Goal: Task Accomplishment & Management: Manage account settings

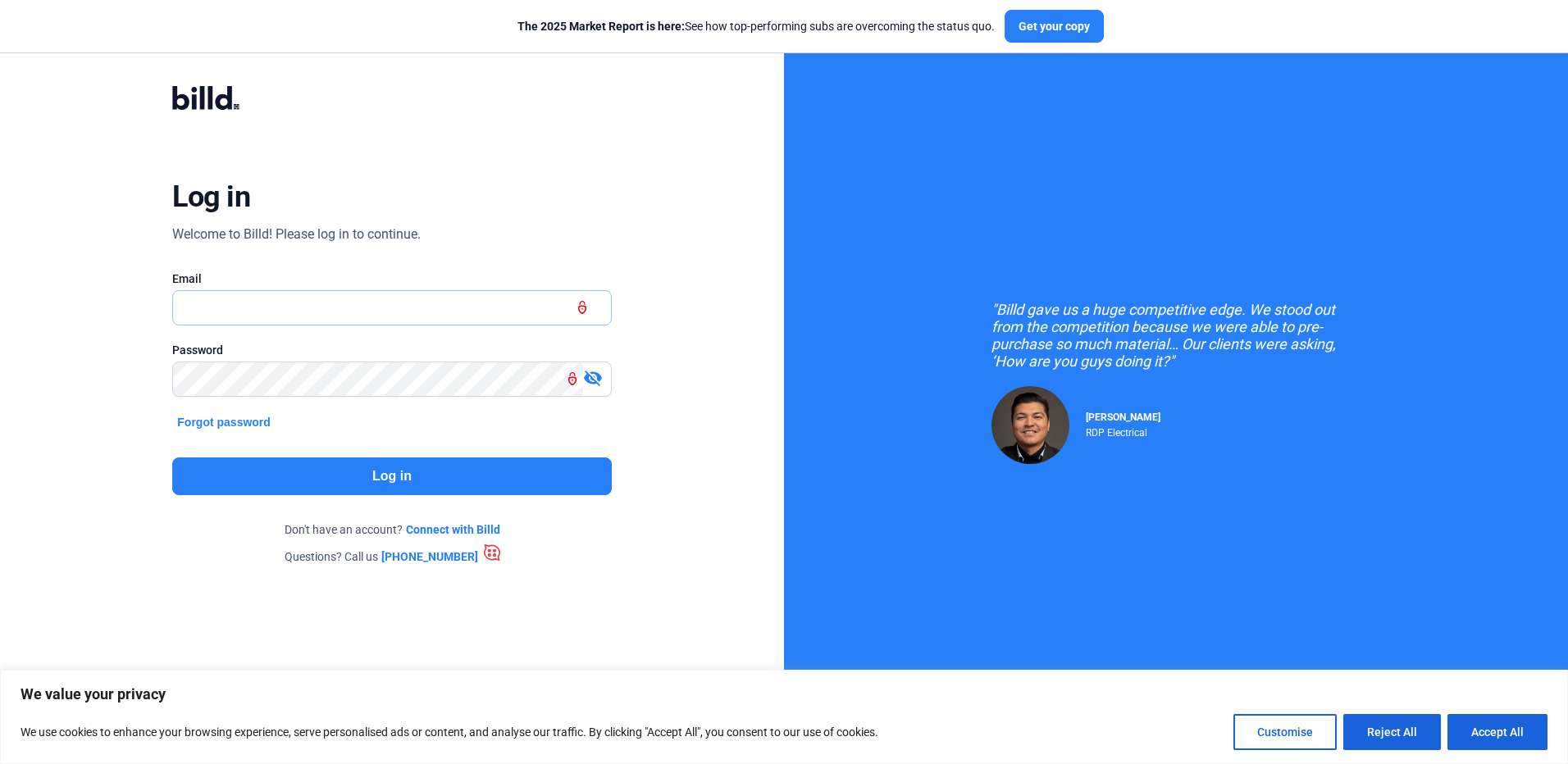
click at [435, 317] on input "text" at bounding box center [382, 308] width 419 height 34
type input "[EMAIL_ADDRESS][DOMAIN_NAME]"
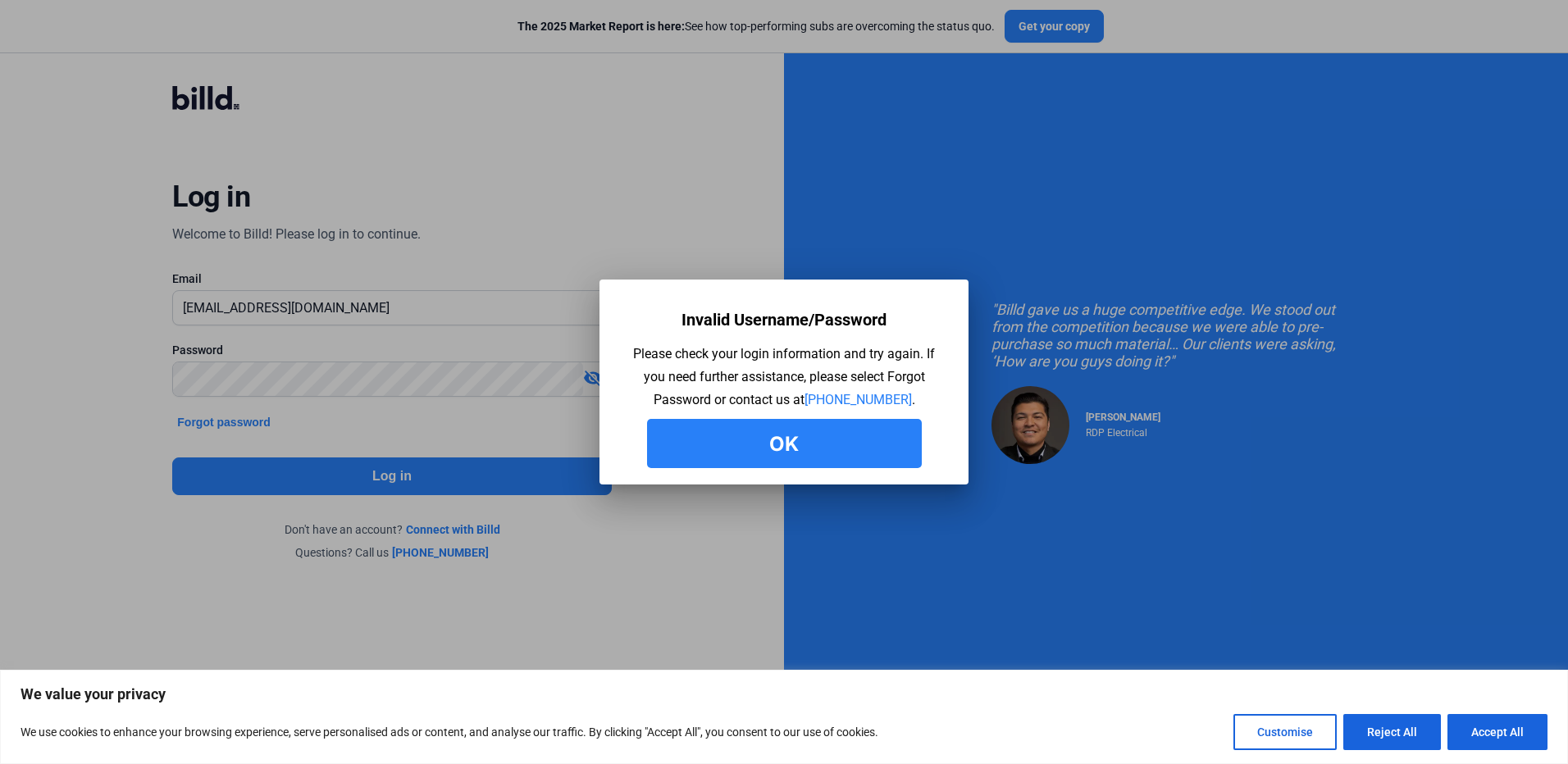
drag, startPoint x: 841, startPoint y: 446, endPoint x: 833, endPoint y: 452, distance: 10.0
click at [841, 446] on button "Ok" at bounding box center [784, 443] width 274 height 49
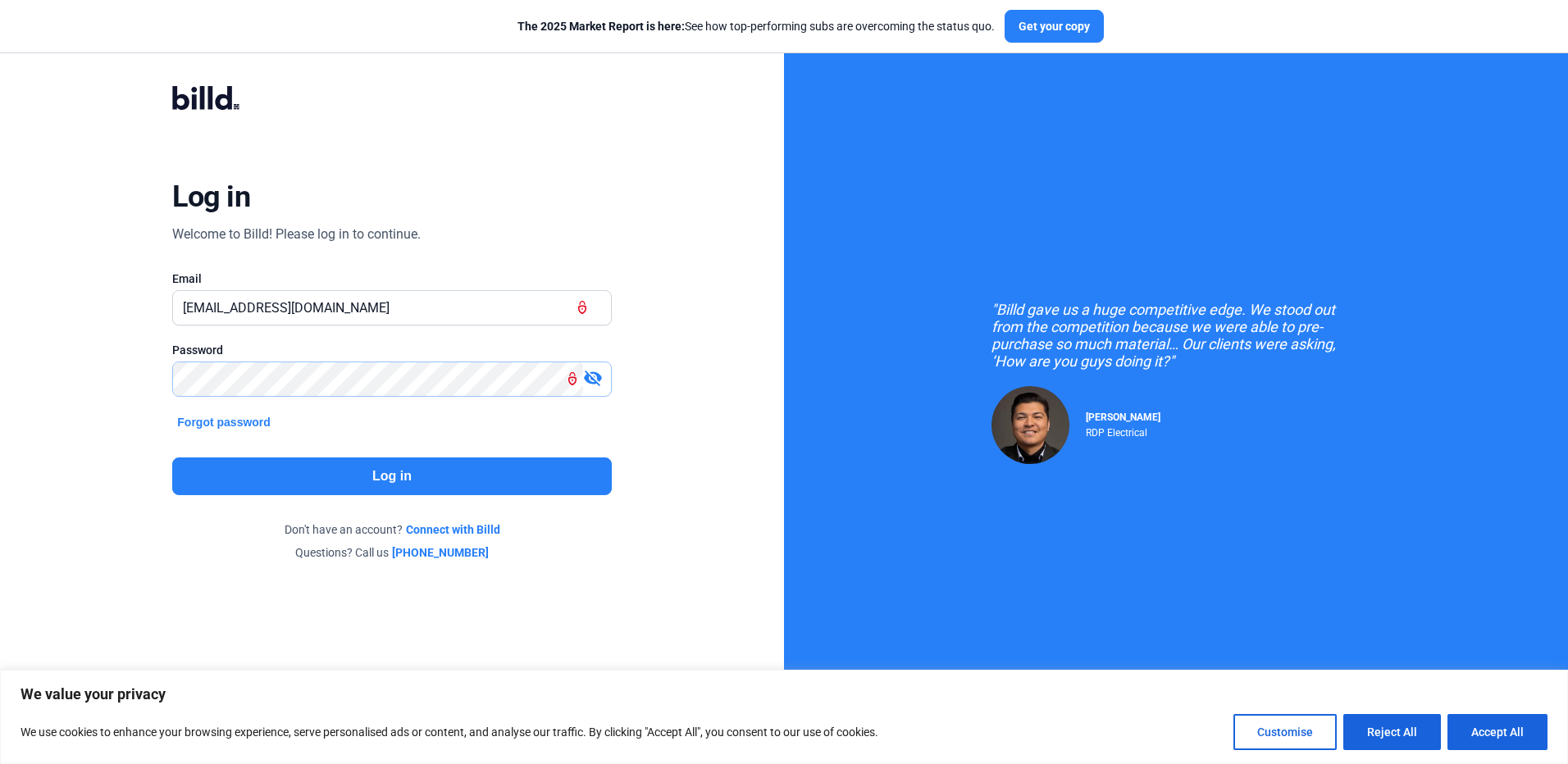
click at [0, 410] on html "We value your privacy We use cookies to enhance your browsing experience, serve…" at bounding box center [784, 382] width 1568 height 764
click at [595, 383] on mat-icon "visibility_off" at bounding box center [593, 378] width 20 height 20
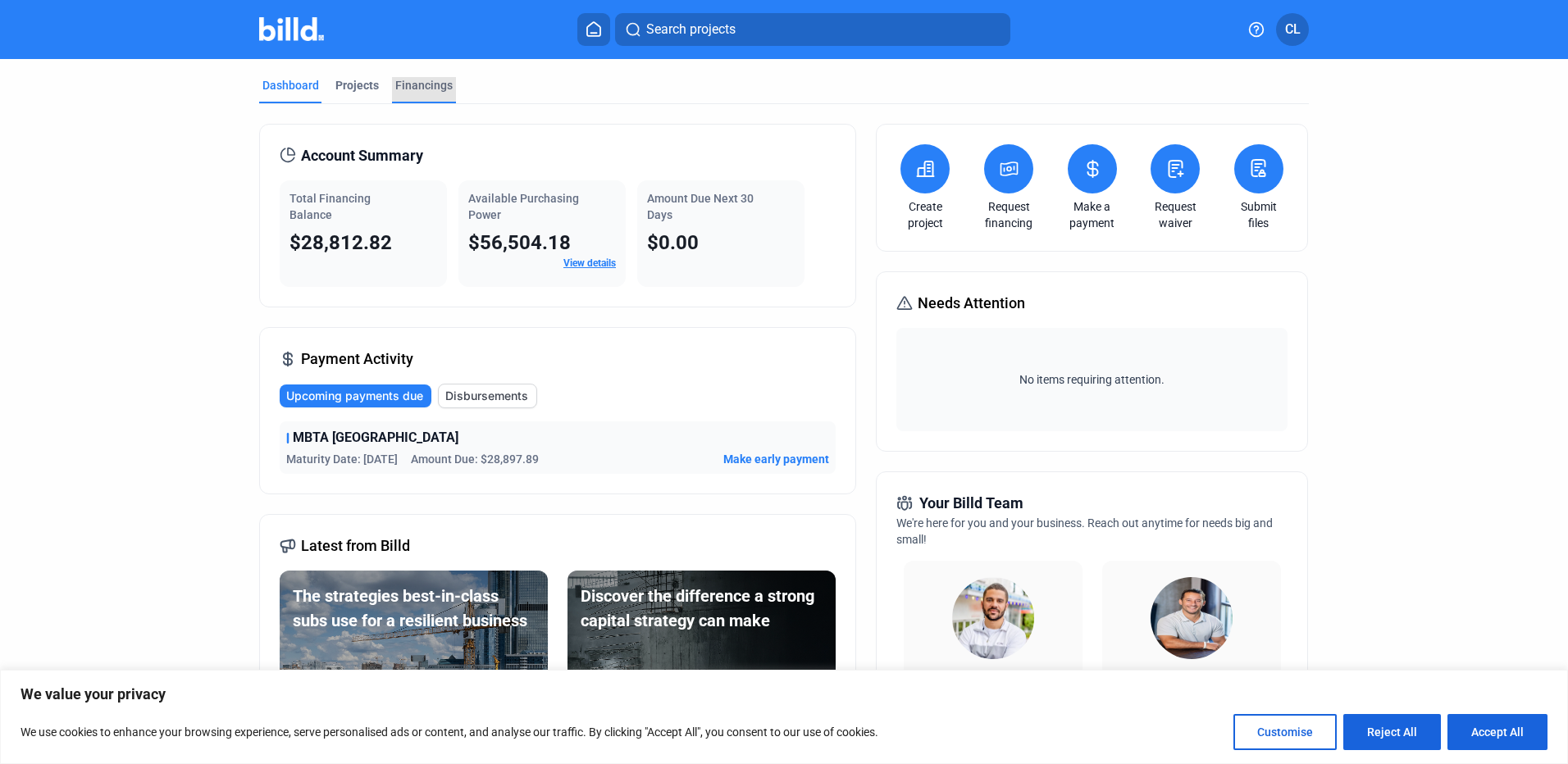
click at [419, 91] on div "Financings" at bounding box center [425, 86] width 58 height 17
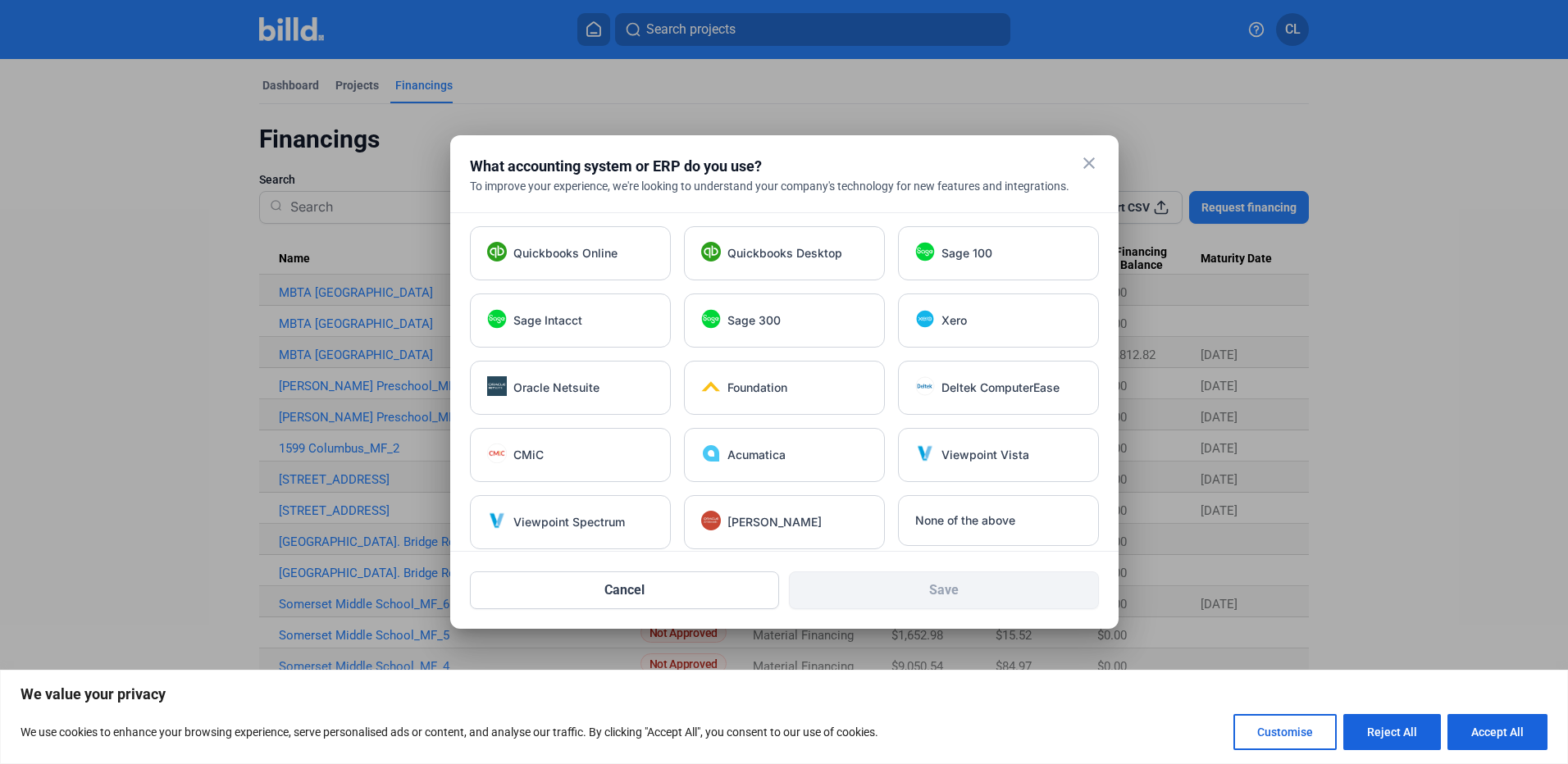
click at [147, 206] on div at bounding box center [784, 382] width 1568 height 764
click at [1096, 163] on mat-icon "close" at bounding box center [1088, 162] width 20 height 20
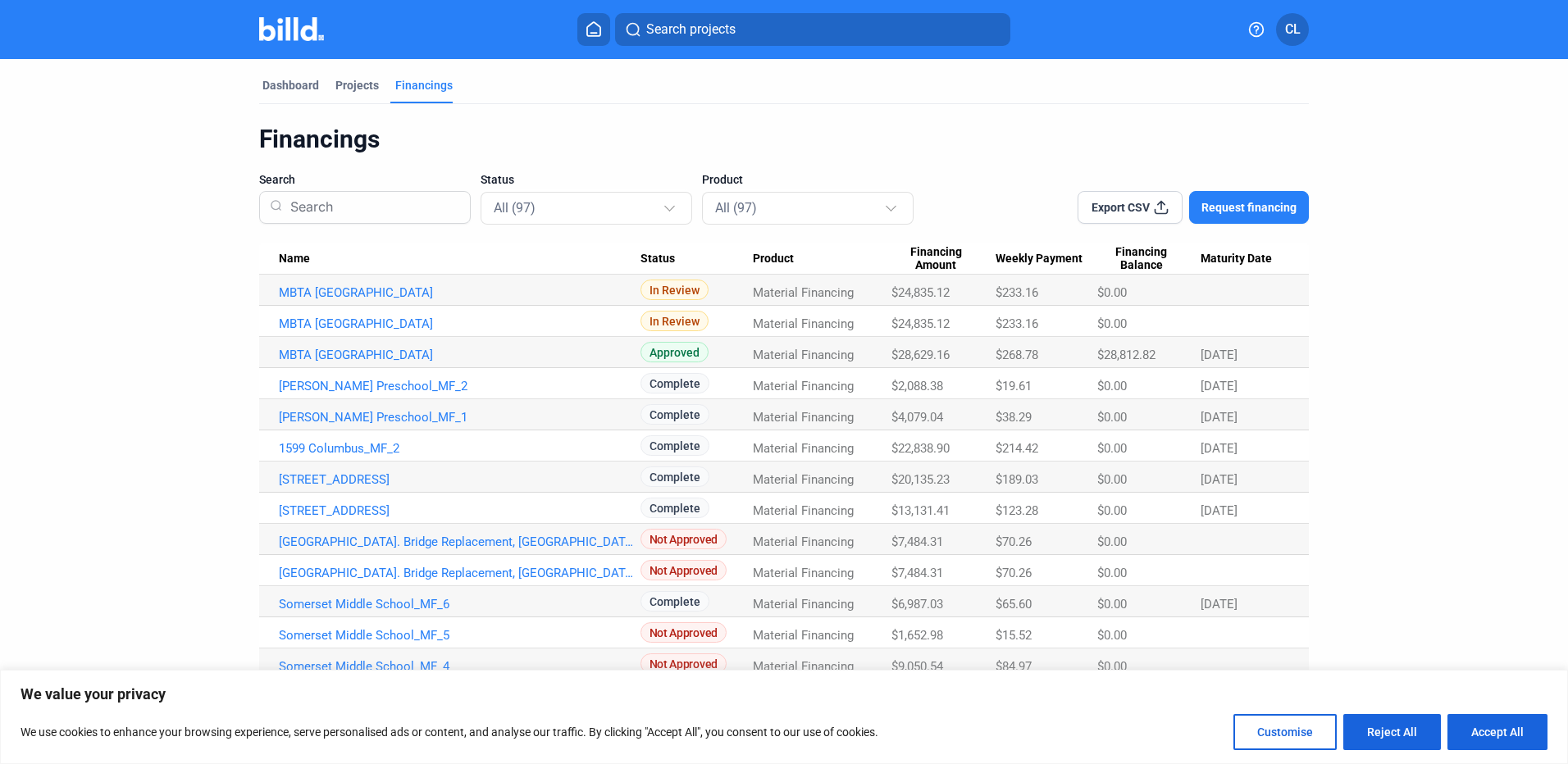
click at [1132, 203] on span "Export CSV" at bounding box center [1120, 208] width 58 height 17
